Goal: Go to known website: Go to known website

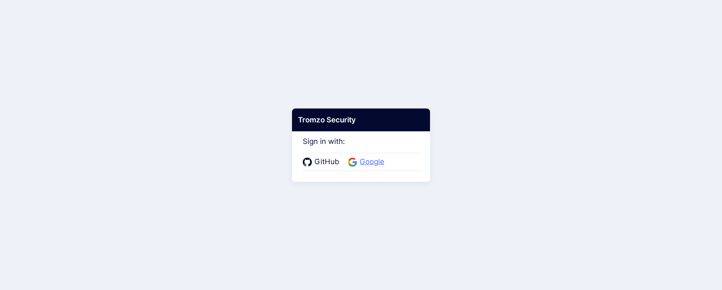
click at [358, 158] on span "Google" at bounding box center [372, 162] width 30 height 11
